Goal: Transaction & Acquisition: Purchase product/service

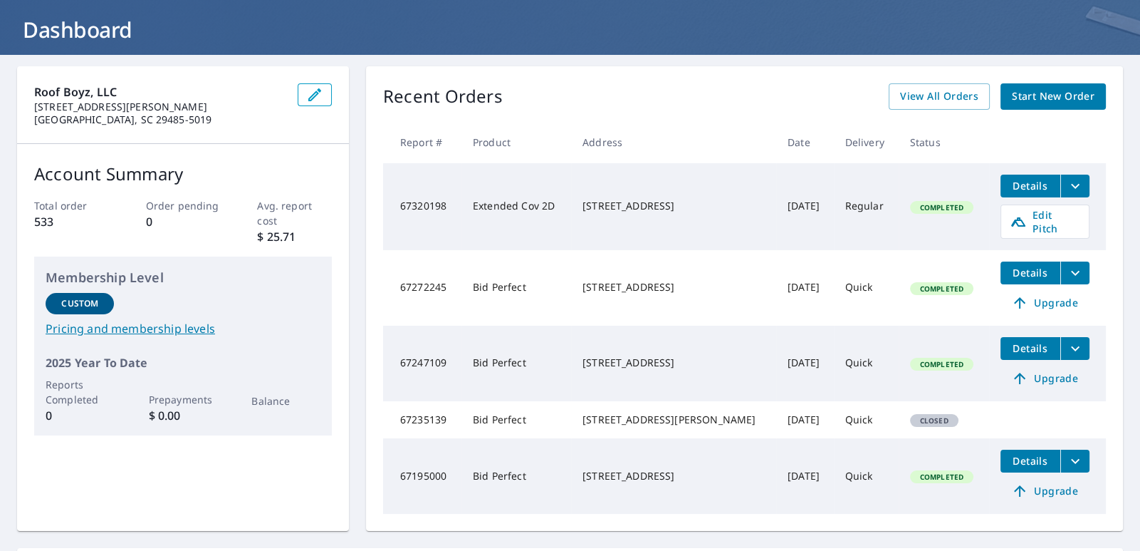
scroll to position [73, 0]
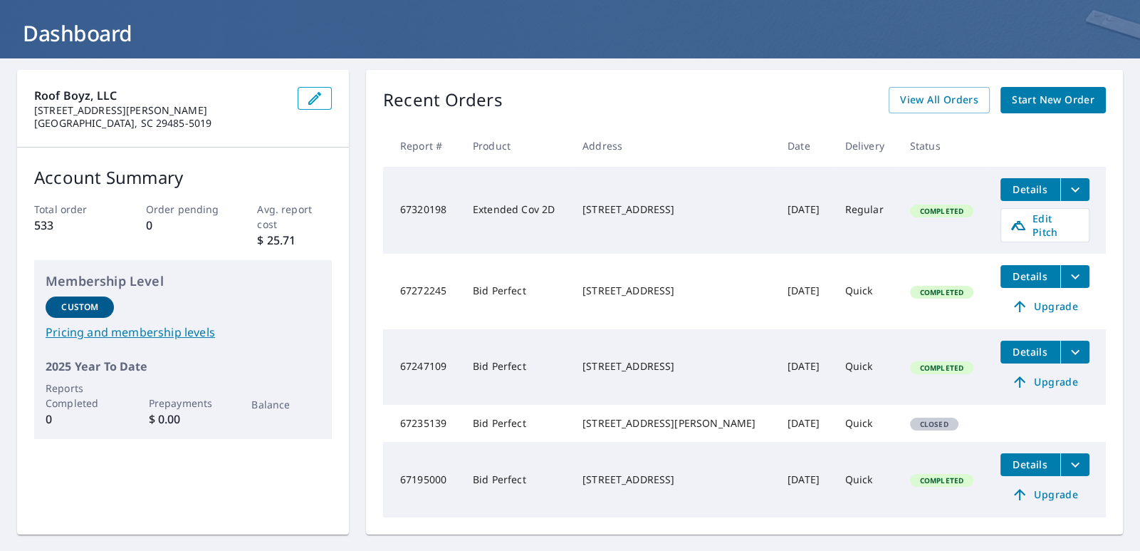
click at [1009, 184] on span "Details" at bounding box center [1030, 189] width 43 height 14
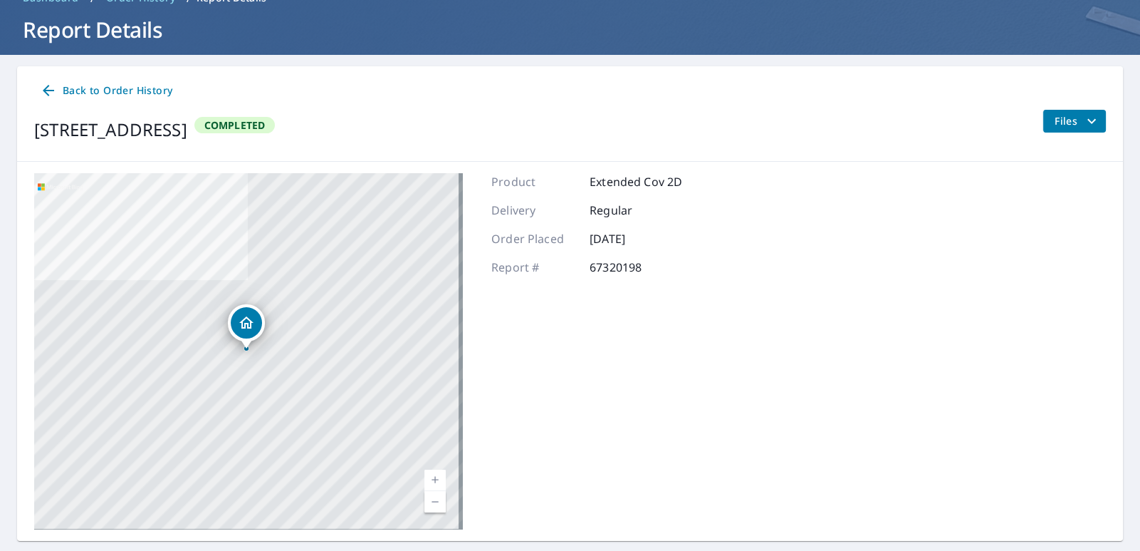
scroll to position [51, 0]
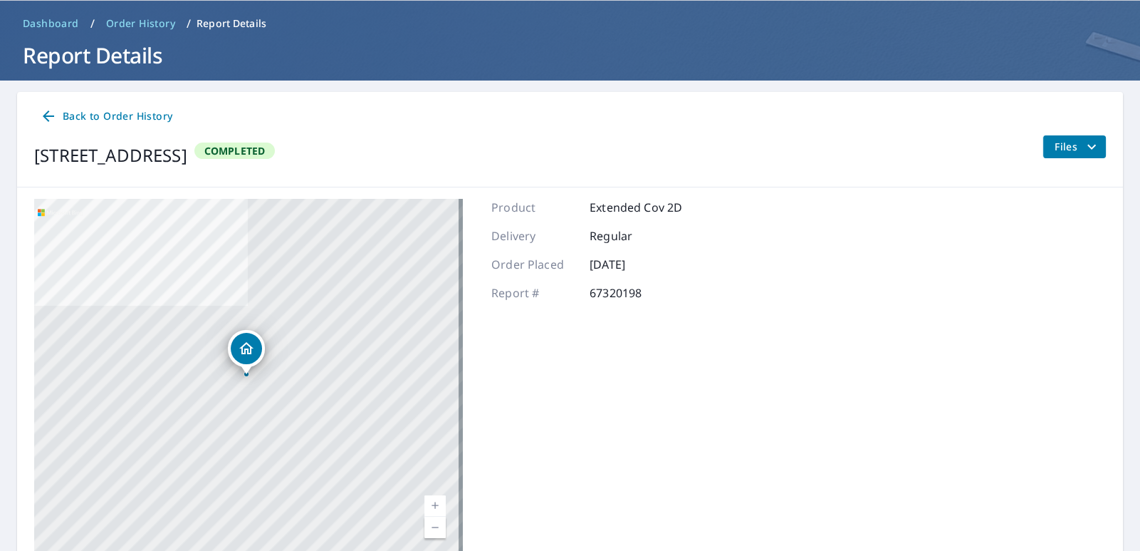
click at [80, 116] on span "Back to Order History" at bounding box center [106, 117] width 132 height 18
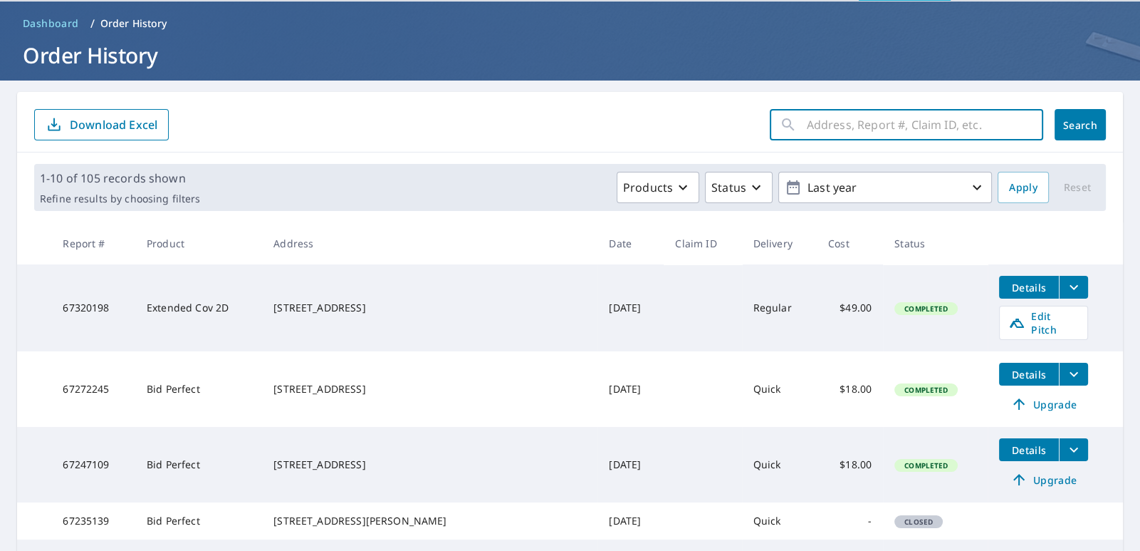
drag, startPoint x: 976, startPoint y: 130, endPoint x: 1036, endPoint y: 120, distance: 60.7
click at [976, 130] on input "text" at bounding box center [925, 125] width 236 height 40
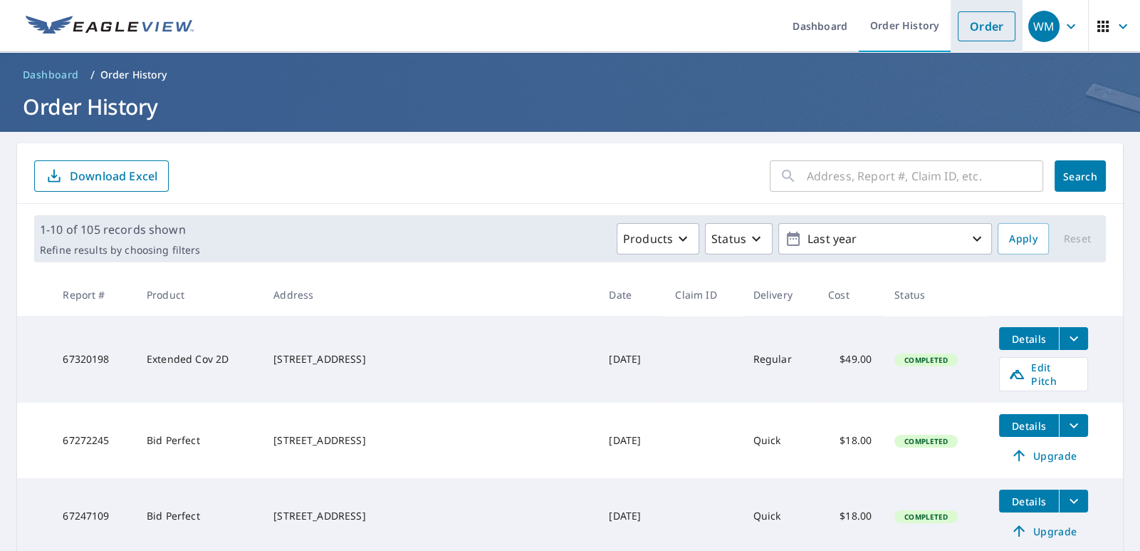
click at [1002, 21] on link "Order" at bounding box center [987, 26] width 58 height 30
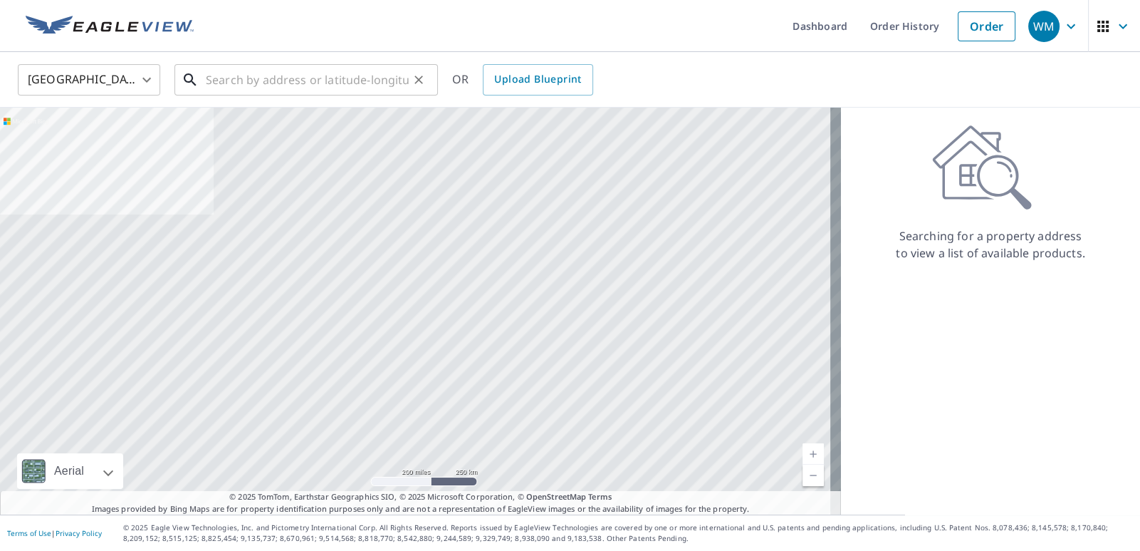
click at [364, 78] on input "text" at bounding box center [307, 80] width 203 height 40
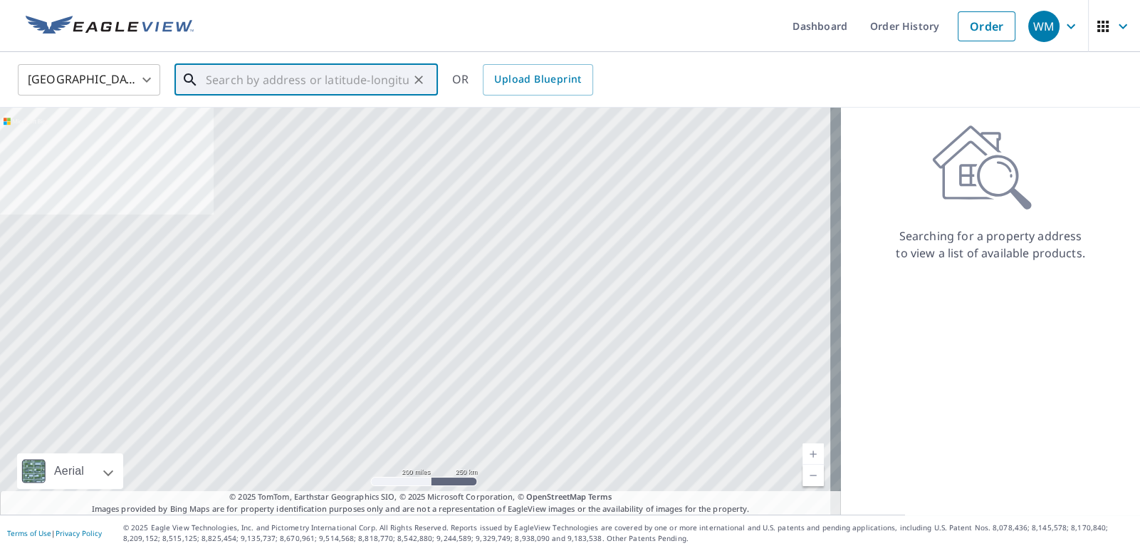
paste input "[STREET_ADDRESS]"
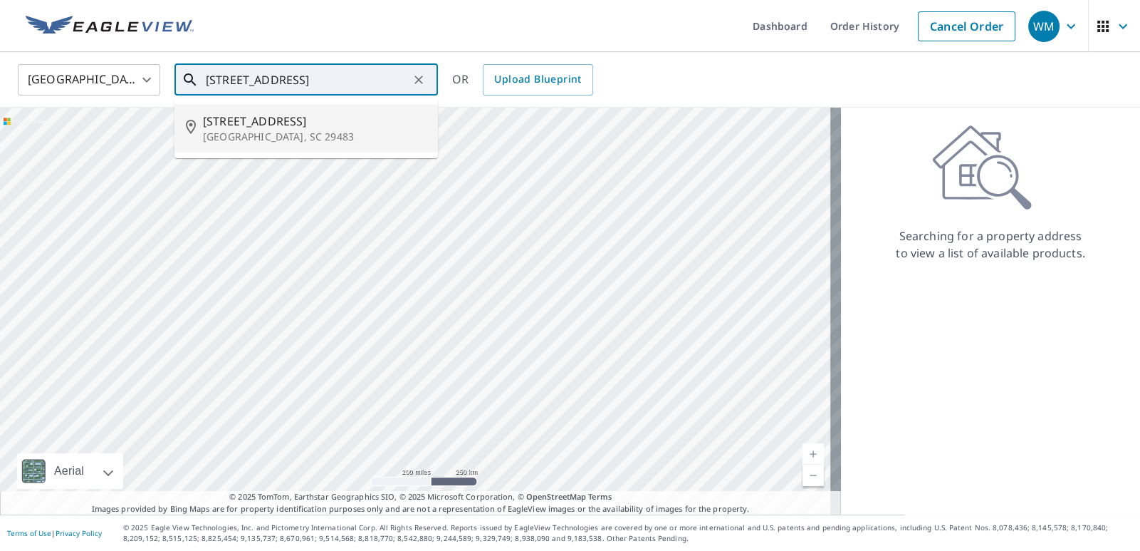
click at [378, 123] on span "[STREET_ADDRESS]" at bounding box center [315, 121] width 224 height 17
type input "[STREET_ADDRESS]"
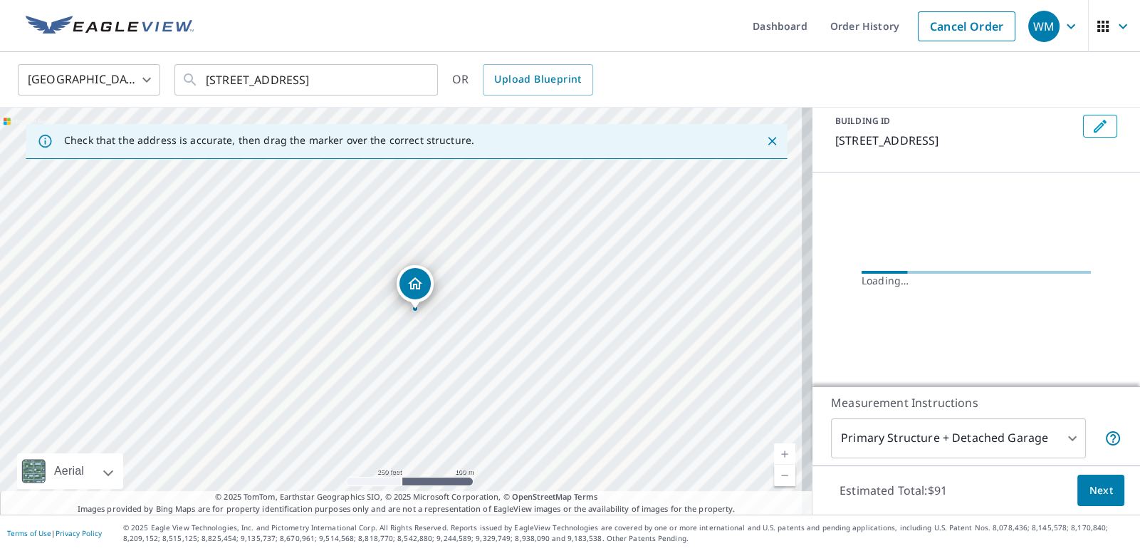
scroll to position [110, 0]
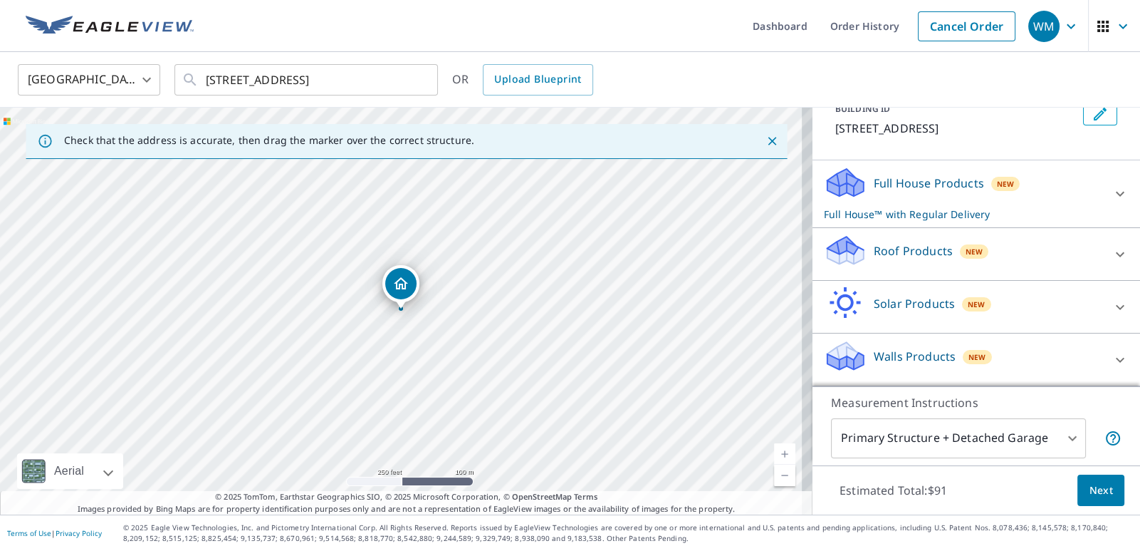
click at [1118, 291] on div "Solar Products New Inform Essentials+ $63.25 Inform Advanced $79 TrueDesign for…" at bounding box center [977, 307] width 328 height 53
click at [1068, 182] on div "Full House Products New Full House™ with Regular Delivery" at bounding box center [963, 194] width 279 height 56
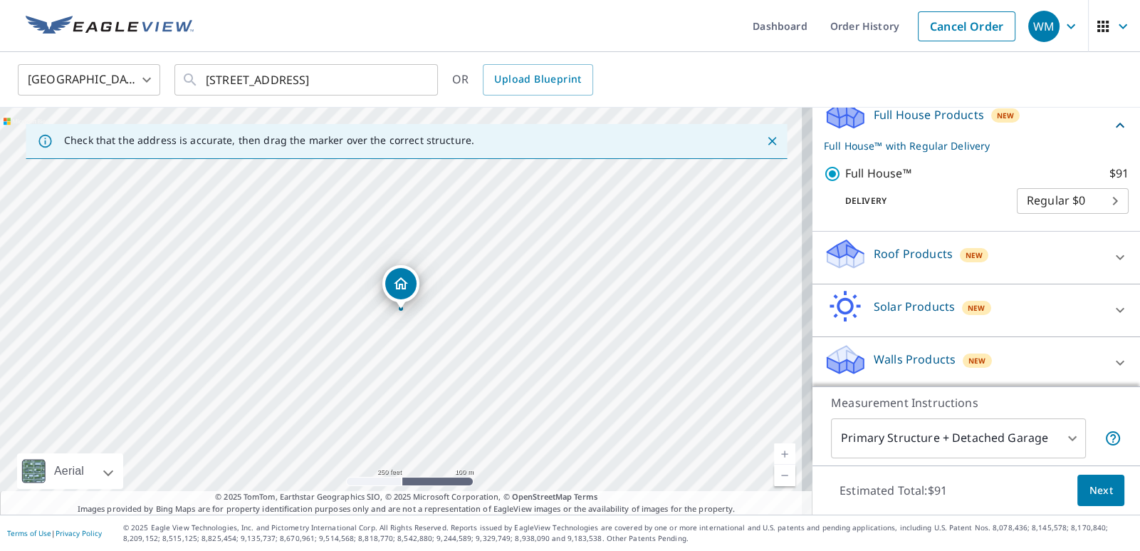
scroll to position [165, 0]
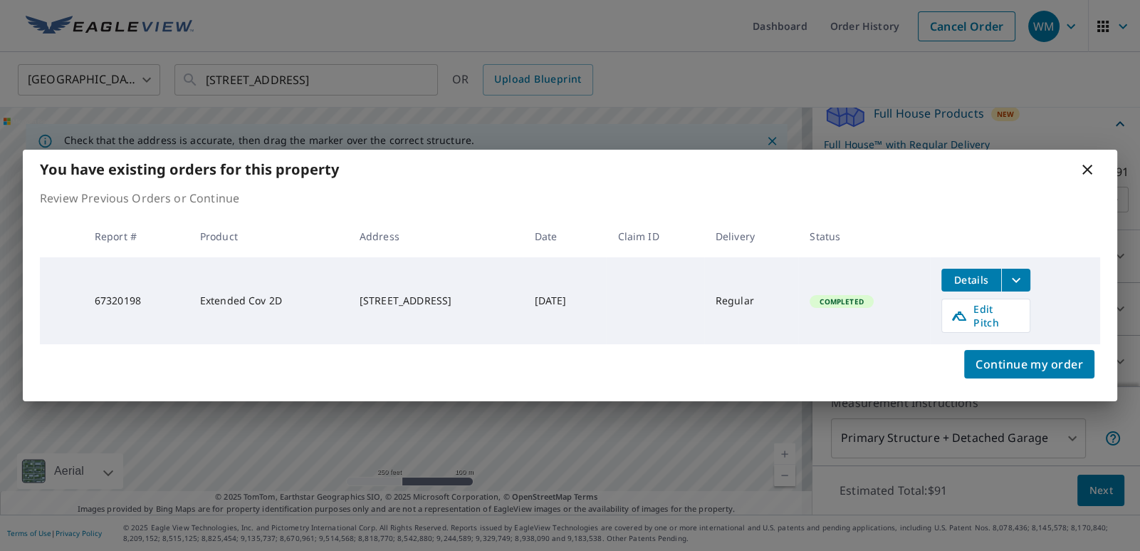
click at [1025, 285] on icon "filesDropdownBtn-67320198" at bounding box center [1016, 279] width 17 height 17
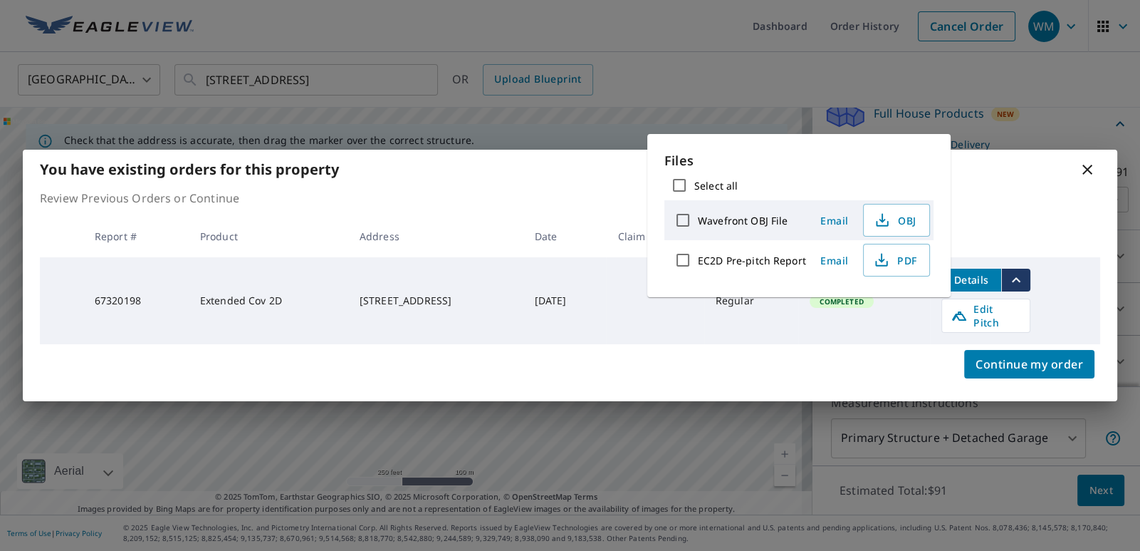
click at [1025, 285] on icon "filesDropdownBtn-67320198" at bounding box center [1016, 279] width 17 height 17
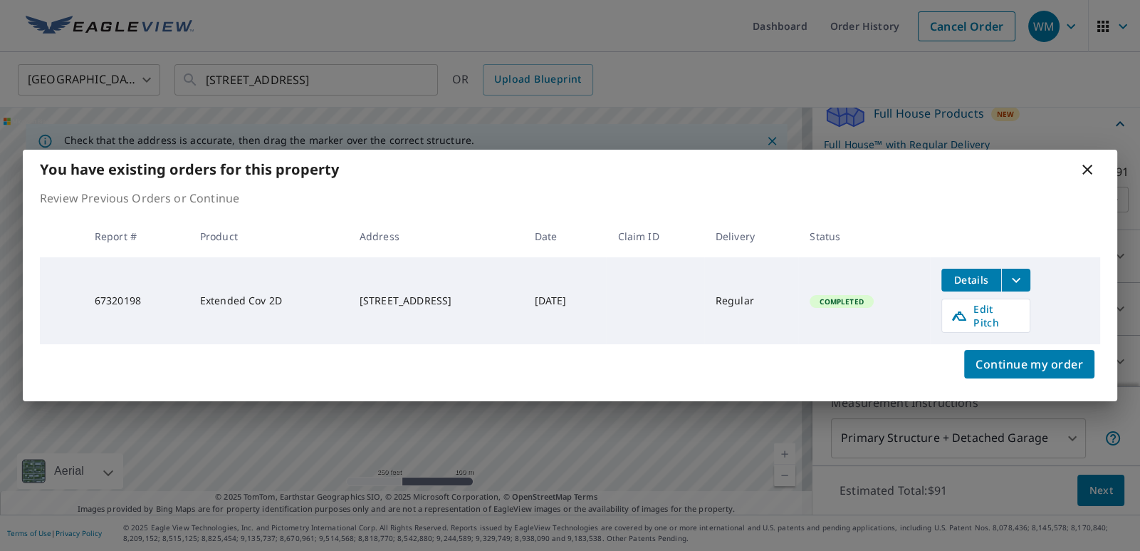
click at [1086, 173] on icon at bounding box center [1088, 170] width 10 height 10
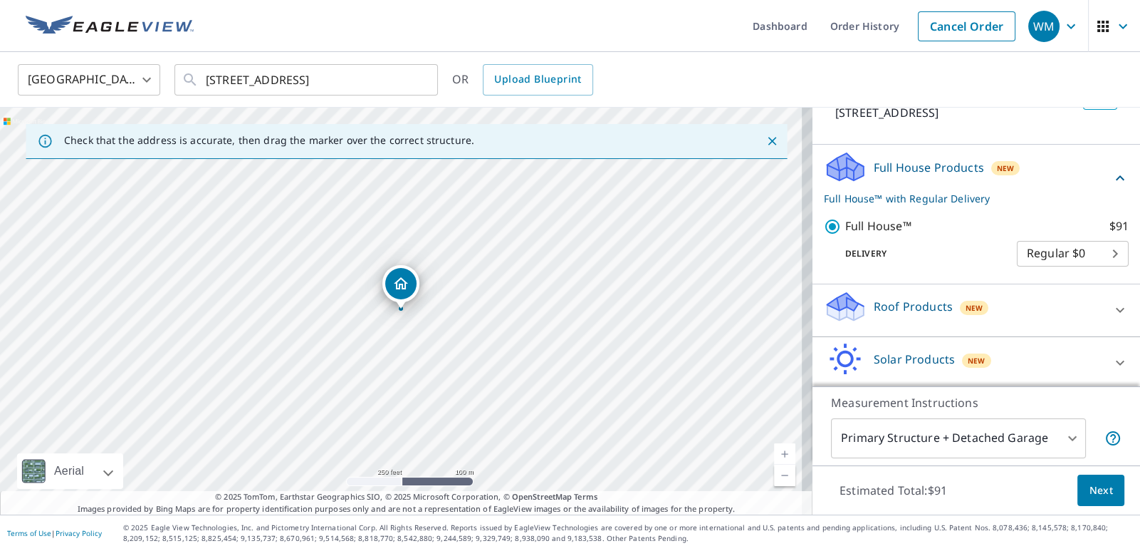
scroll to position [110, 0]
click at [1078, 487] on button "Next" at bounding box center [1101, 490] width 47 height 32
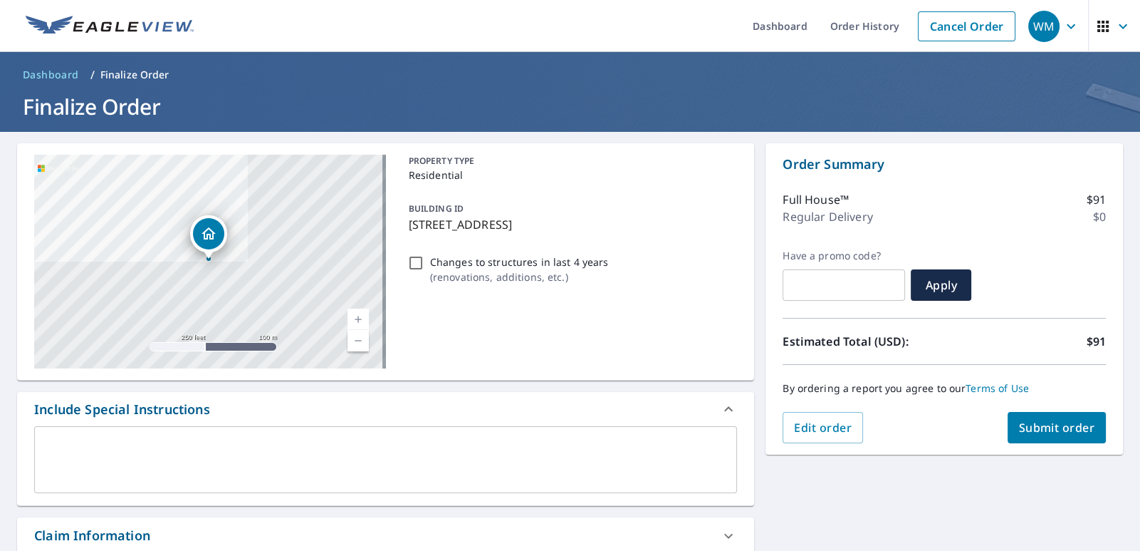
click at [1042, 433] on span "Submit order" at bounding box center [1057, 428] width 76 height 16
checkbox input "true"
